Goal: Task Accomplishment & Management: Use online tool/utility

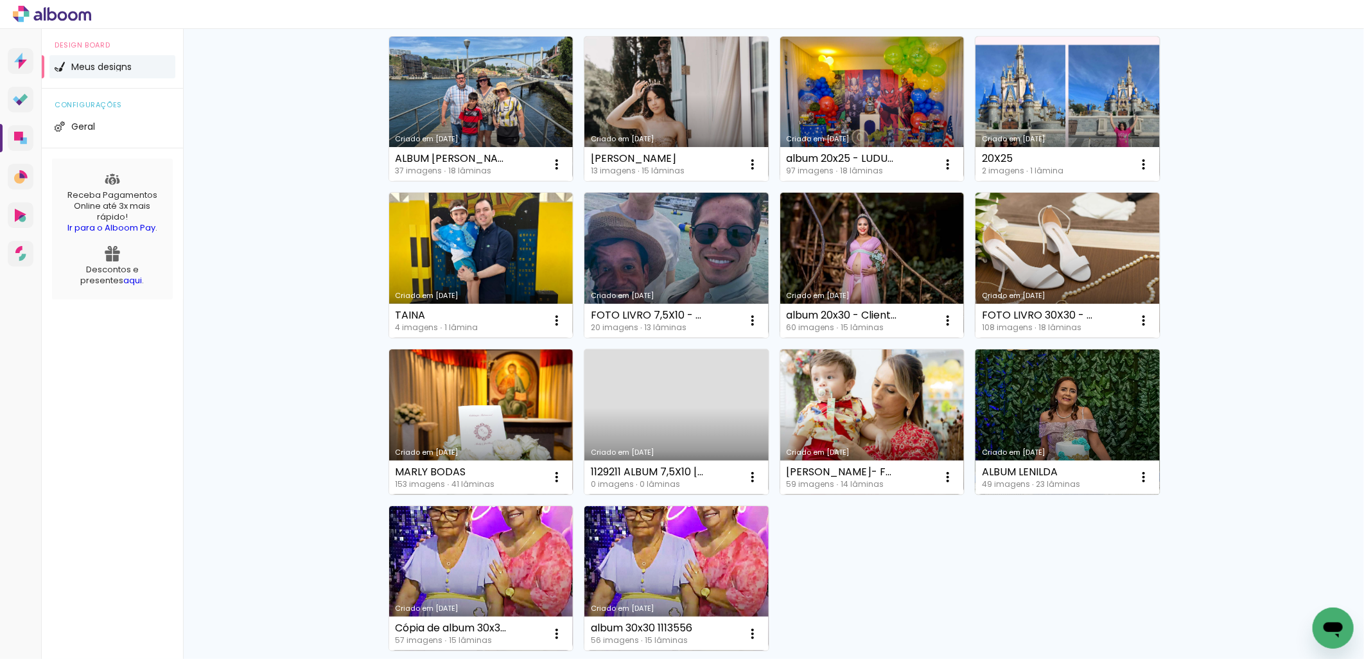
scroll to position [733, 0]
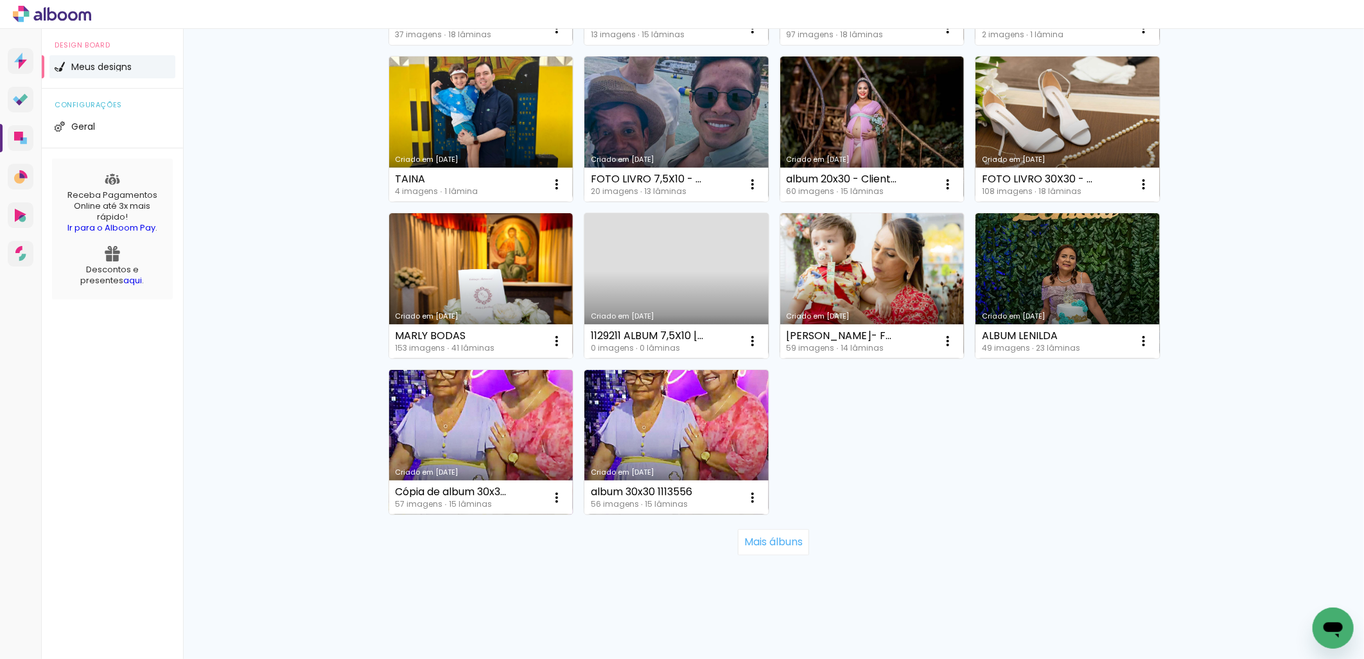
click at [494, 410] on link "Criado em [DATE]" at bounding box center [481, 442] width 184 height 145
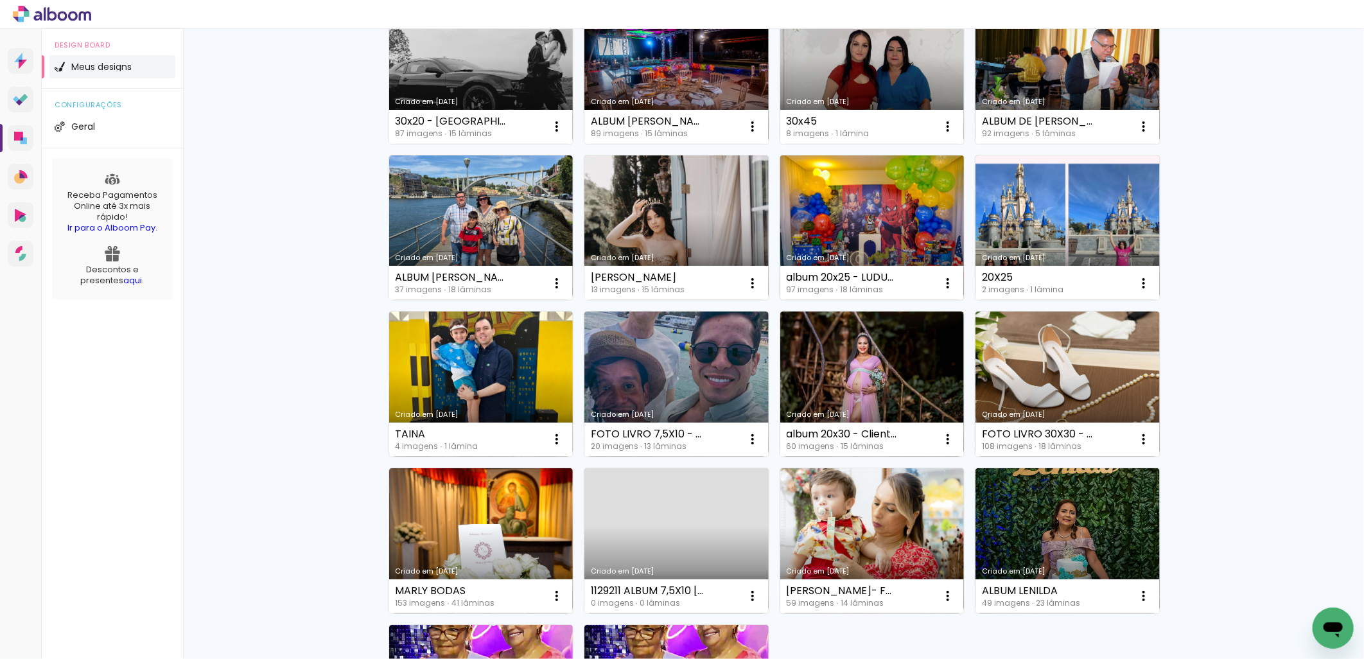
scroll to position [713, 0]
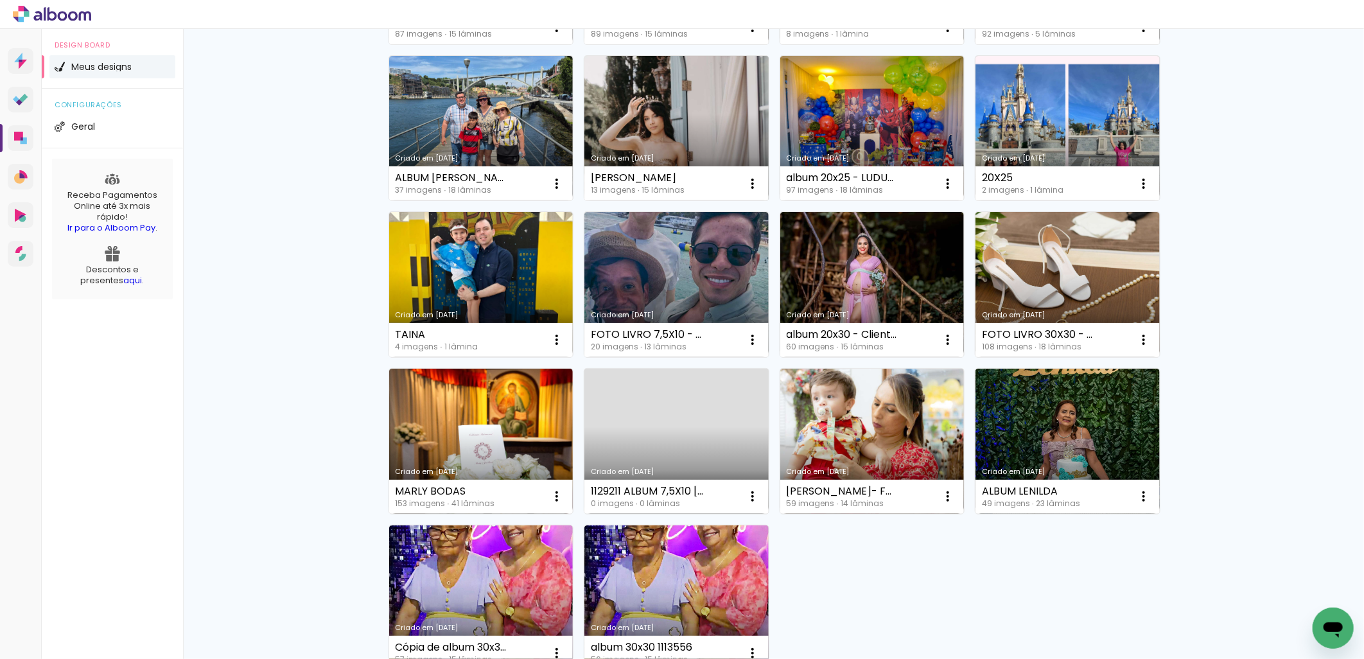
scroll to position [594, 0]
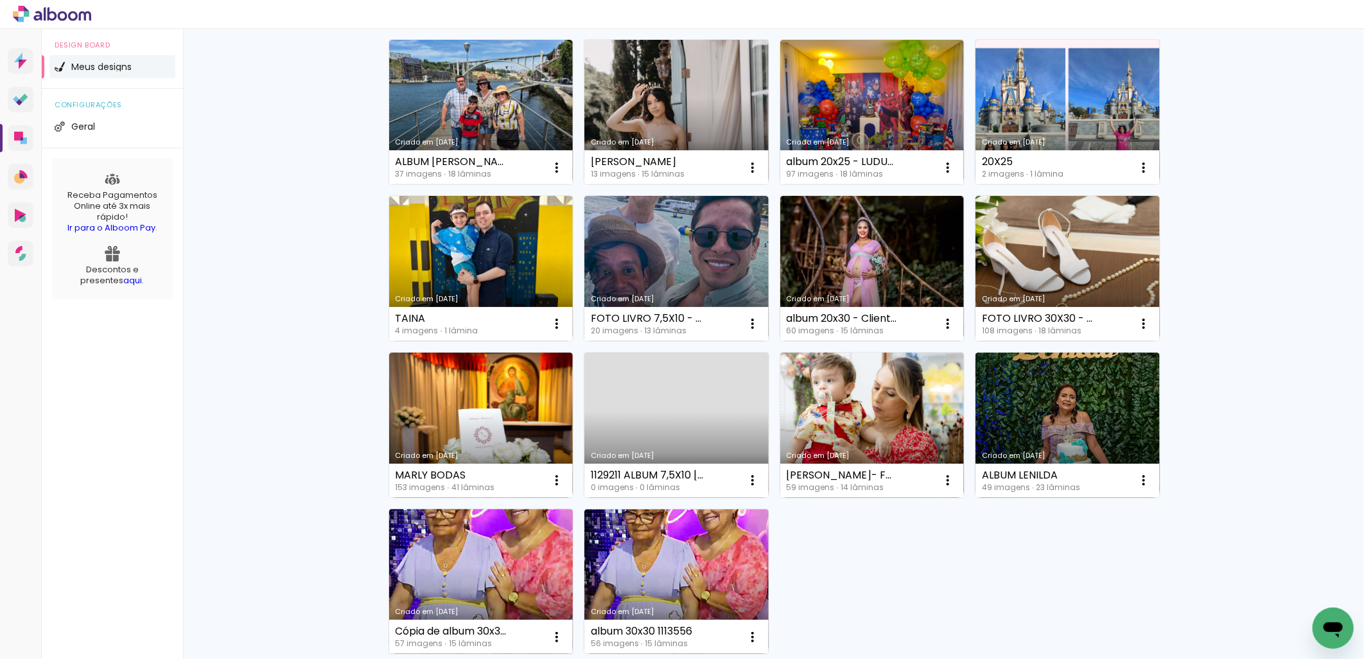
click at [483, 555] on link "Criado em [DATE]" at bounding box center [481, 581] width 184 height 145
